Goal: Book appointment/travel/reservation

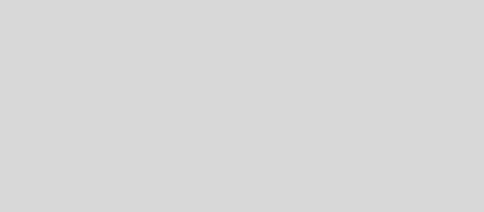
select select "es"
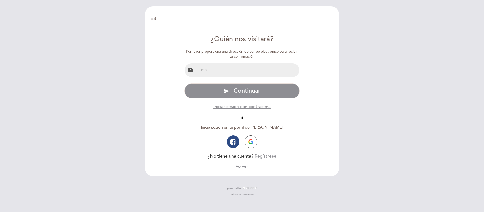
click at [216, 69] on input "email" at bounding box center [248, 69] width 103 height 13
type input "[EMAIL_ADDRESS][DOMAIN_NAME]"
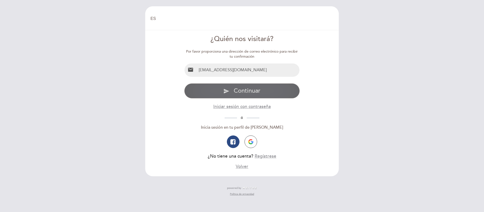
click at [243, 91] on span "Continuar" at bounding box center [247, 90] width 27 height 7
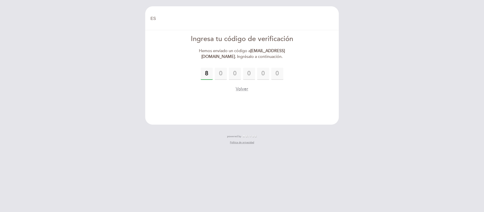
type input "8"
type input "5"
type input "8"
type input "0"
type input "6"
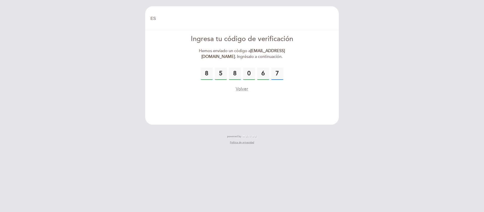
type input "7"
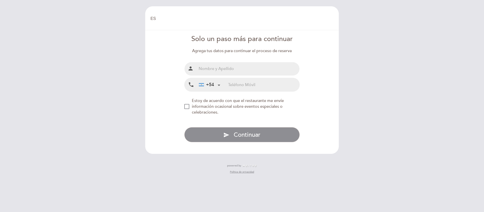
click at [227, 70] on input "text" at bounding box center [248, 68] width 103 height 13
type input "[PERSON_NAME]"
click at [187, 106] on div "NEW_MODAL_AGREE_RESTAURANT_SEND_OCCASIONAL_INFO" at bounding box center [186, 106] width 5 height 5
click at [238, 84] on input "tel" at bounding box center [263, 84] width 71 height 13
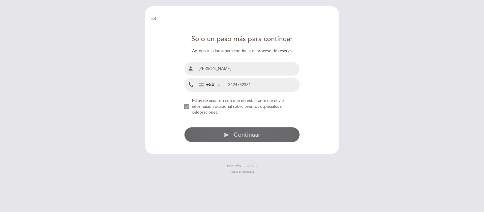
type input "3424732381"
click at [246, 136] on span "Continuar" at bounding box center [247, 134] width 27 height 7
